Goal: Task Accomplishment & Management: Complete application form

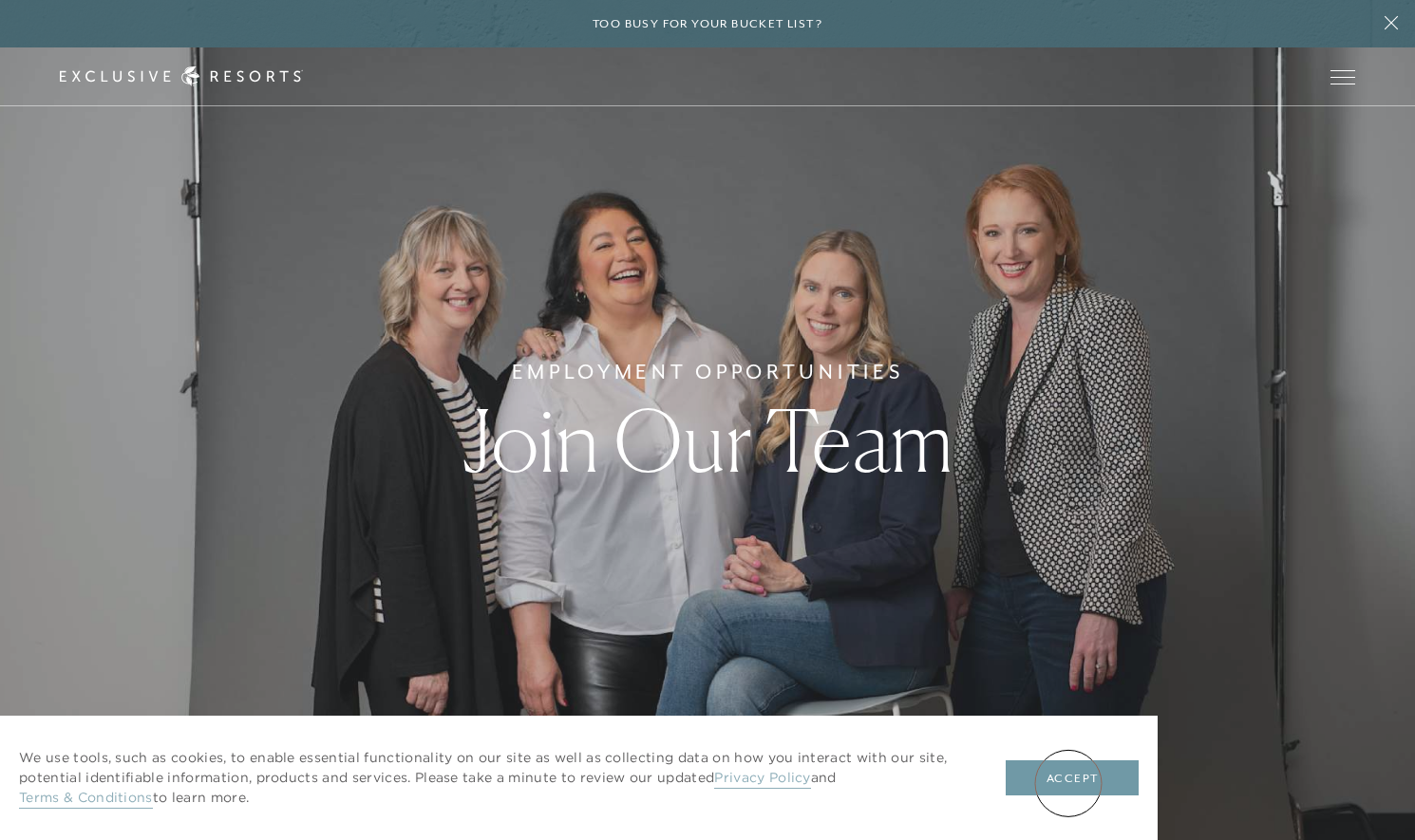
click at [1069, 782] on button "Accept" at bounding box center [1073, 778] width 133 height 36
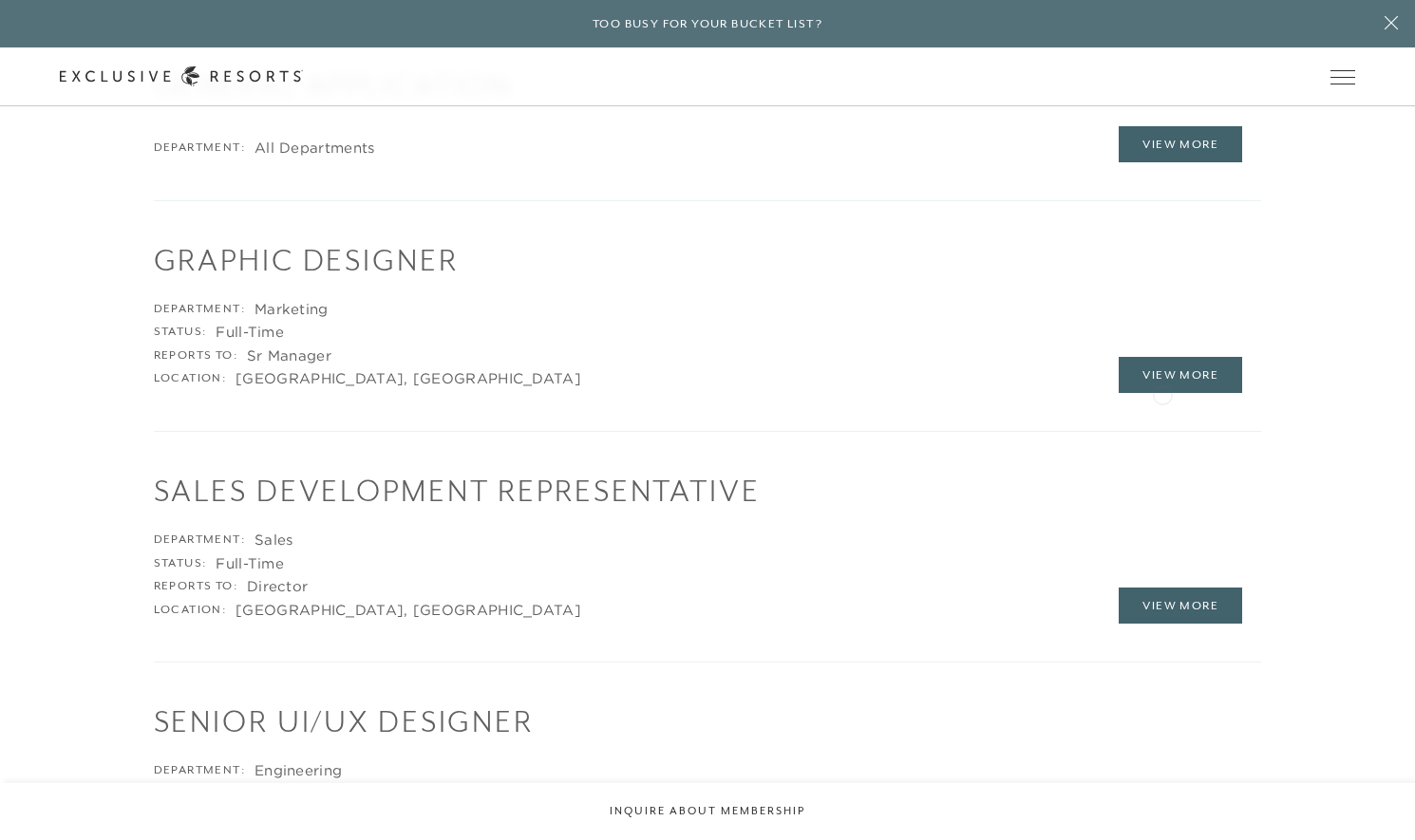
scroll to position [2963, 0]
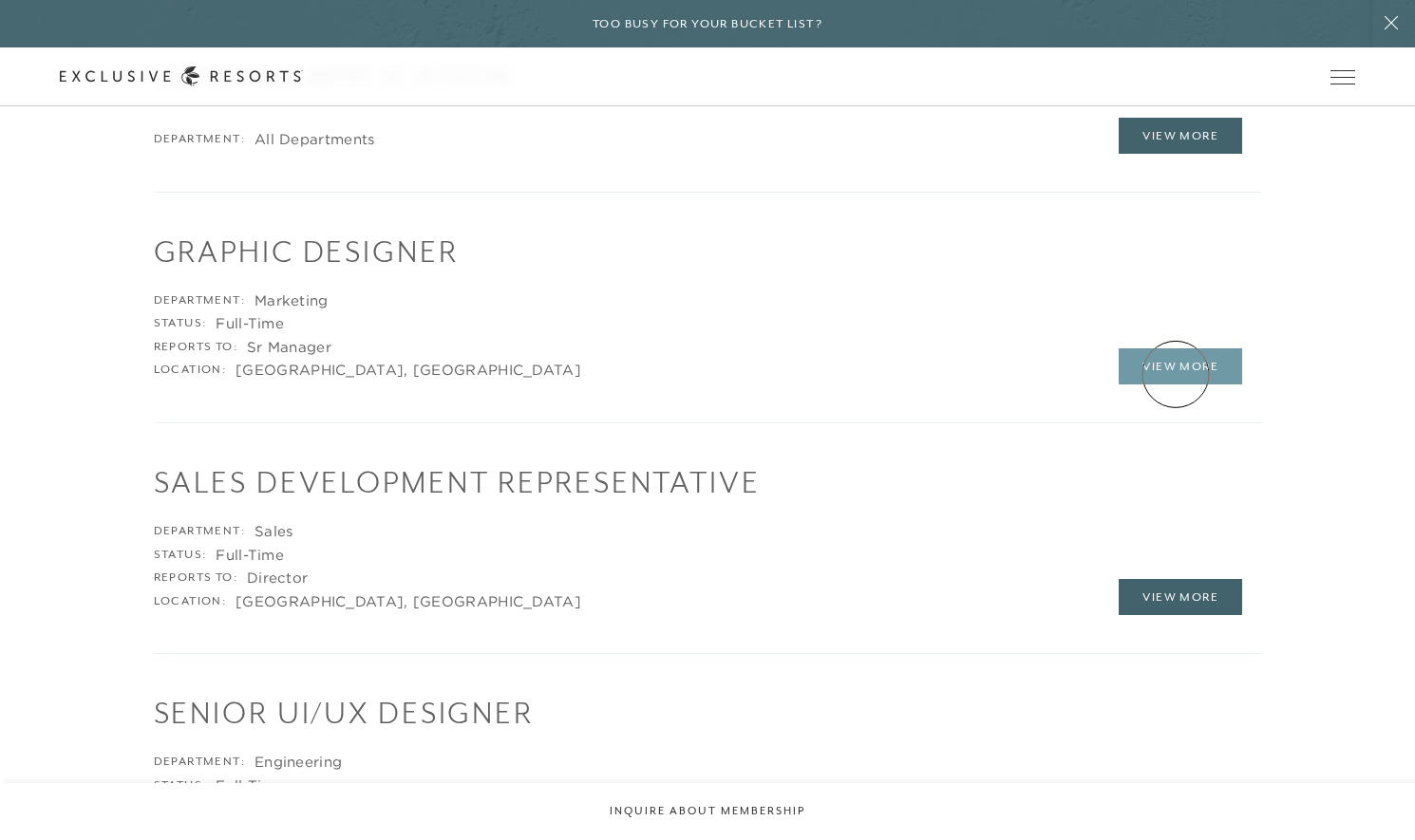
click at [1176, 374] on link "View More" at bounding box center [1181, 366] width 123 height 36
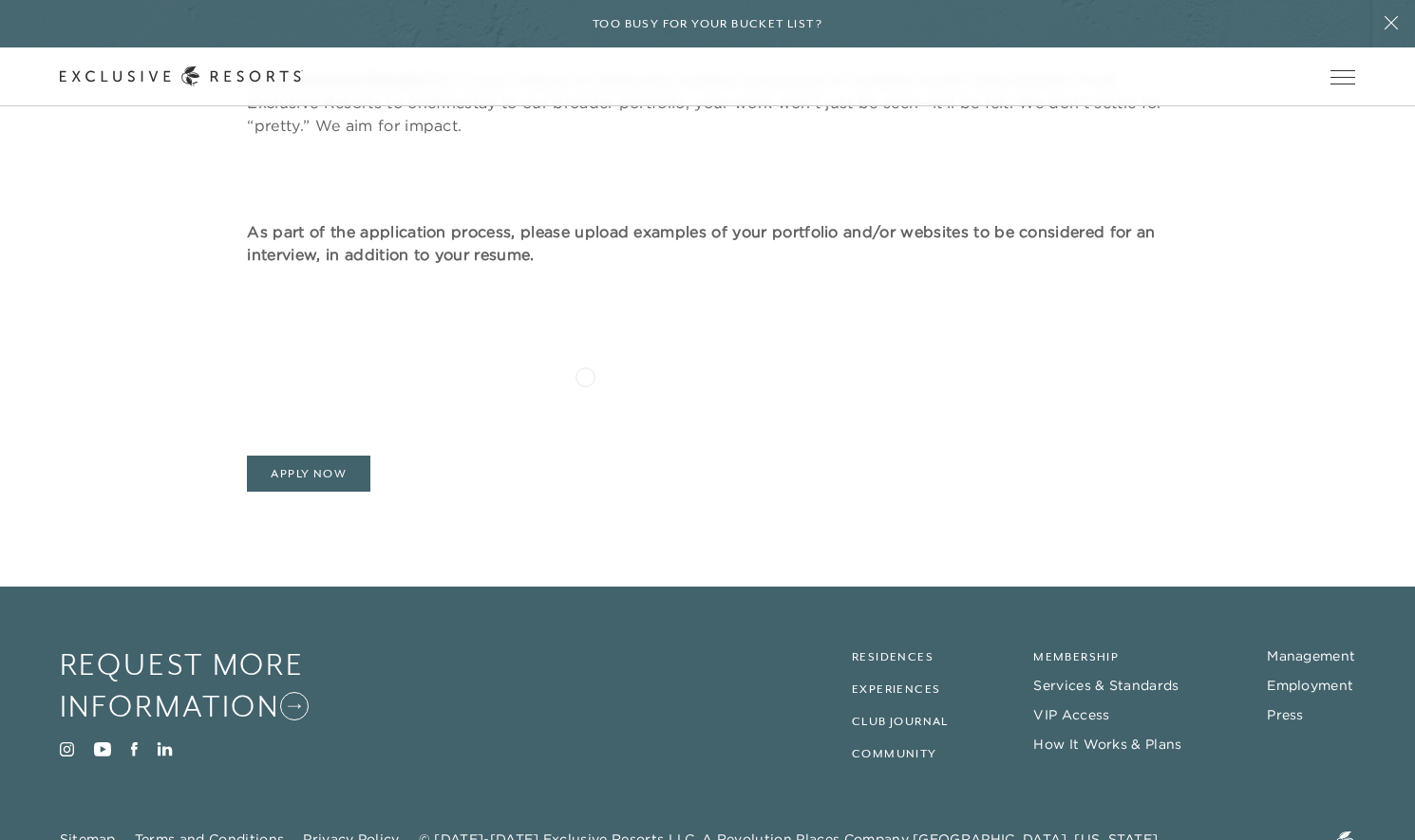
scroll to position [1665, 0]
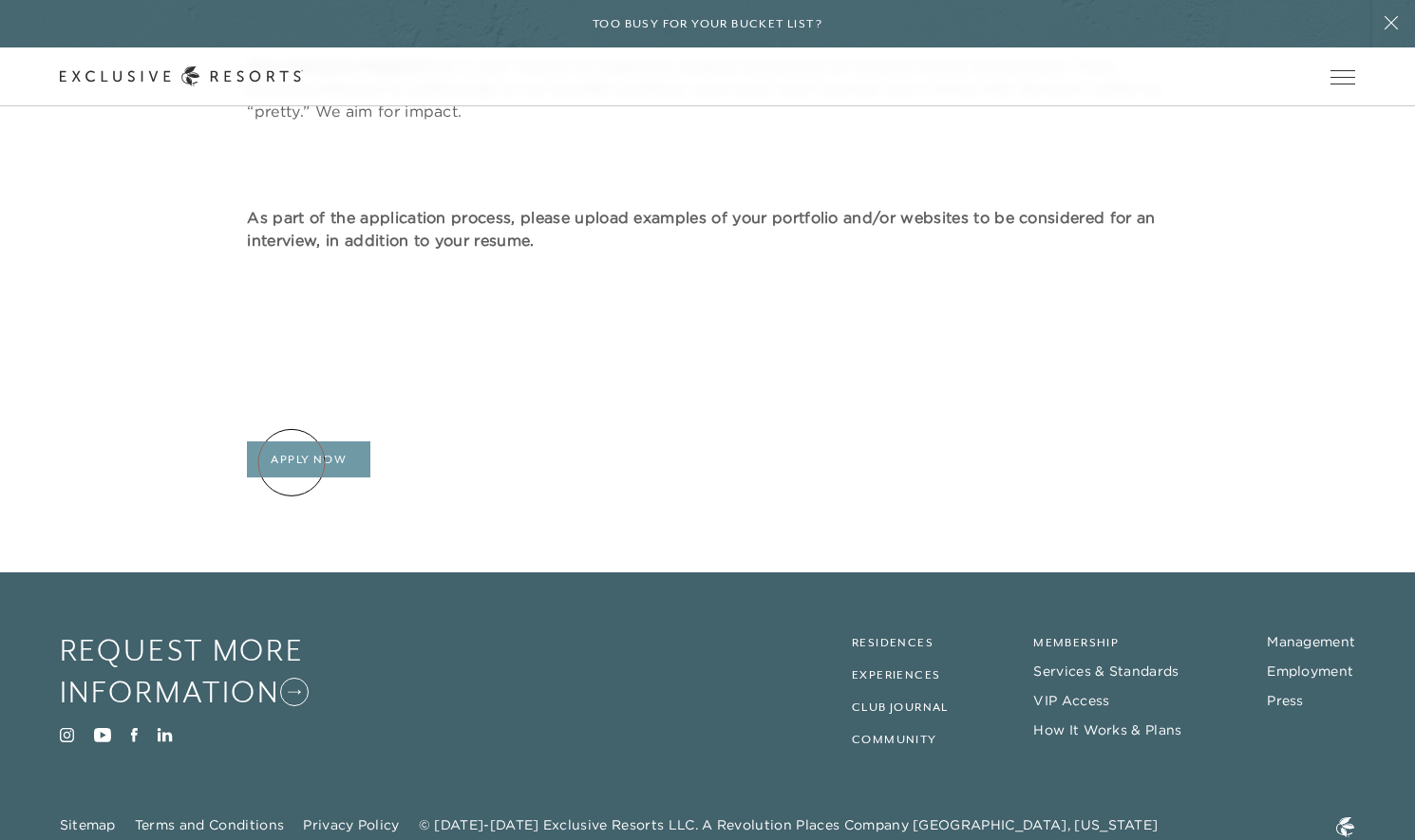
click at [291, 463] on link "Apply Now" at bounding box center [309, 459] width 123 height 36
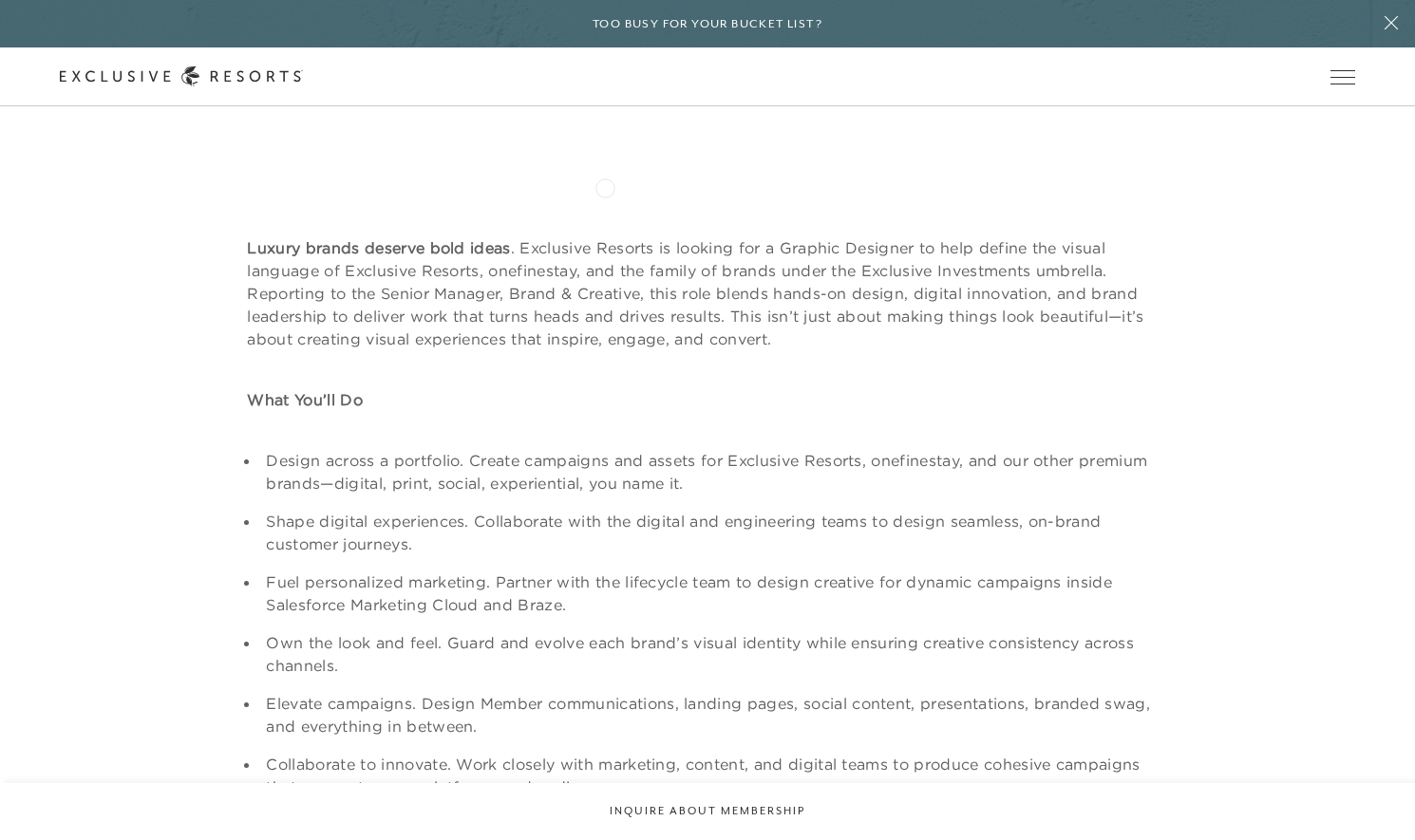
scroll to position [0, 0]
